Goal: Information Seeking & Learning: Learn about a topic

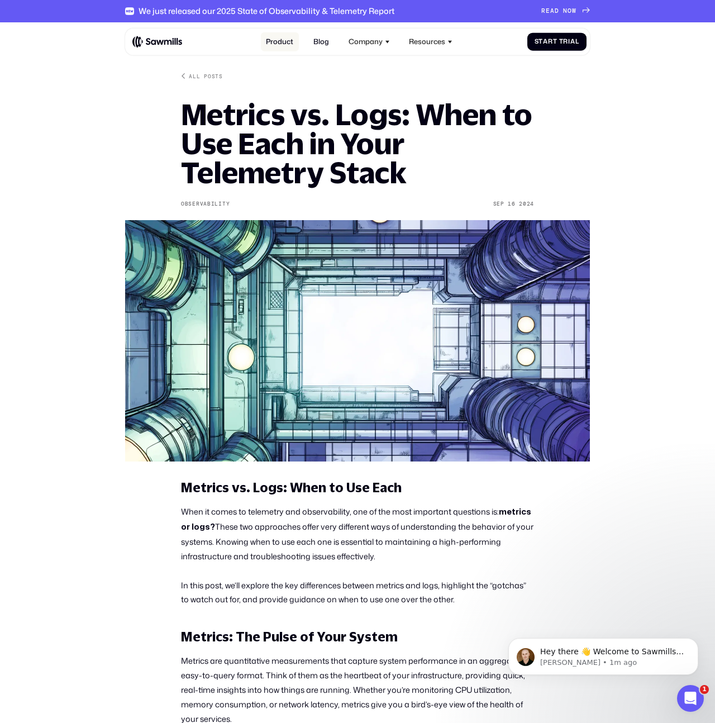
click at [284, 39] on link "Product" at bounding box center [280, 42] width 38 height 20
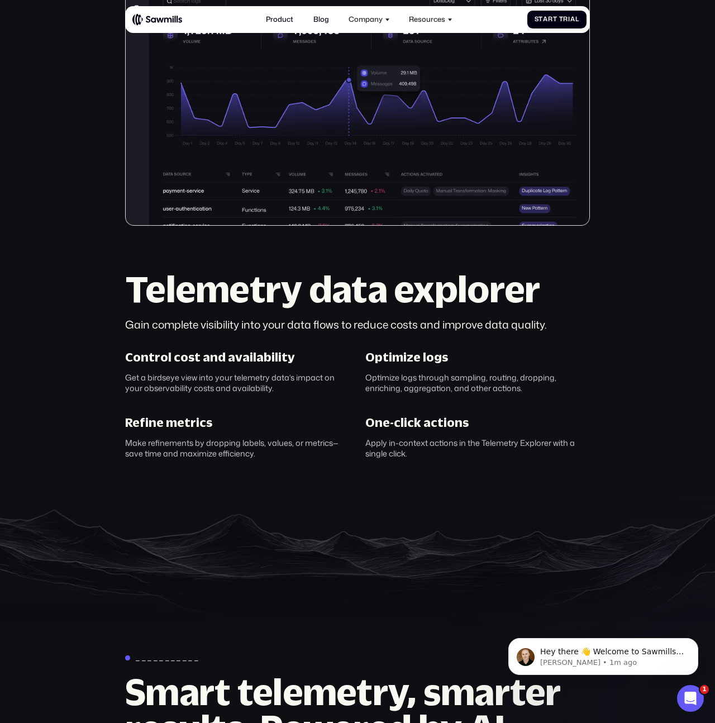
scroll to position [335, 0]
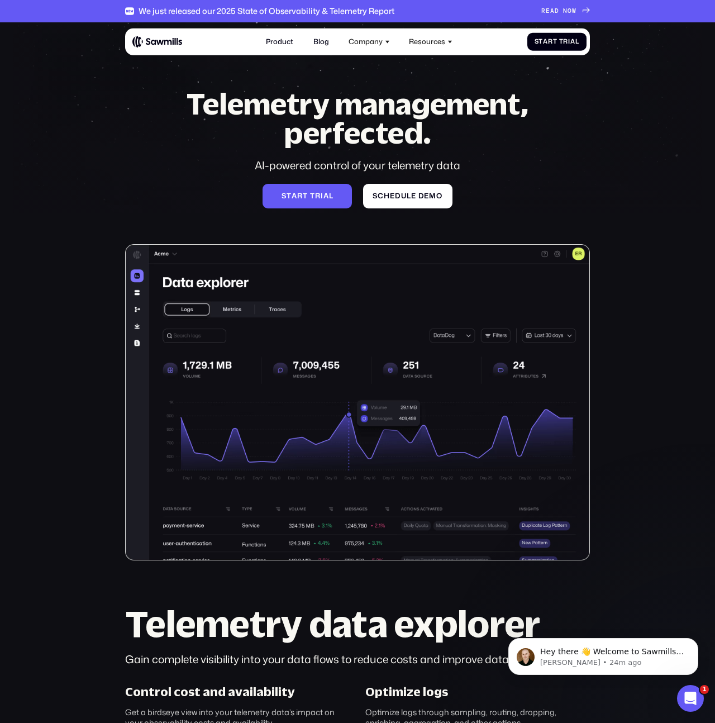
scroll to position [1, 0]
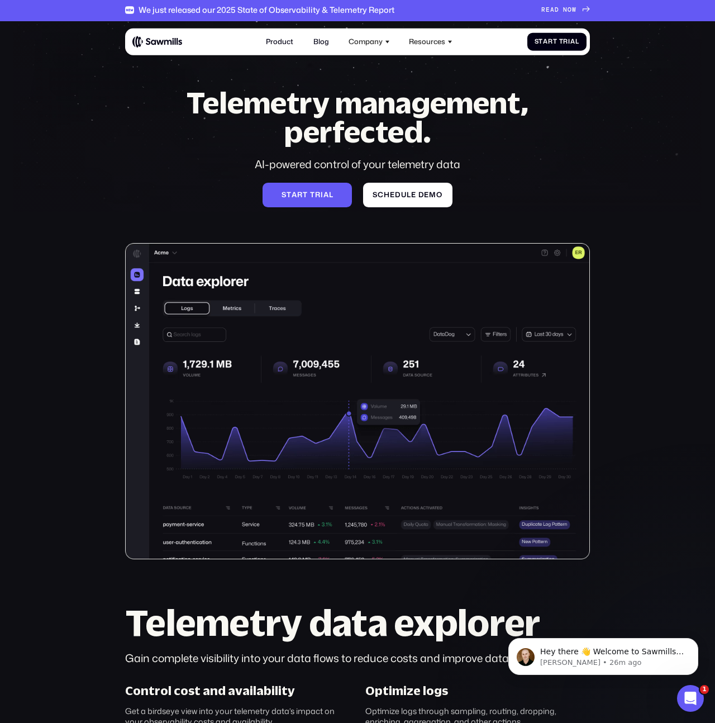
click at [27, 58] on section "Telemetry management, perfected. AI-powered control of your telemetry data S t …" at bounding box center [357, 490] width 715 height 939
click at [59, 53] on section "Telemetry management, perfected. AI-powered control of your telemetry data S t …" at bounding box center [357, 490] width 715 height 939
